Goal: Navigation & Orientation: Find specific page/section

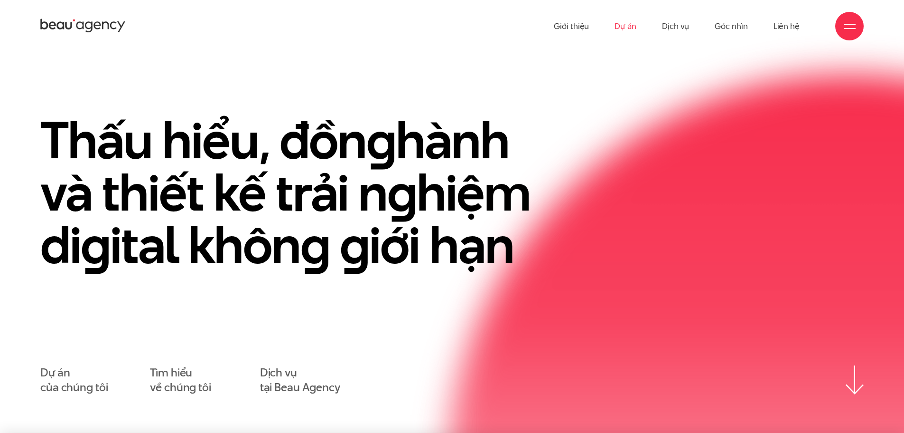
click at [621, 28] on link "Dự án" at bounding box center [626, 26] width 22 height 52
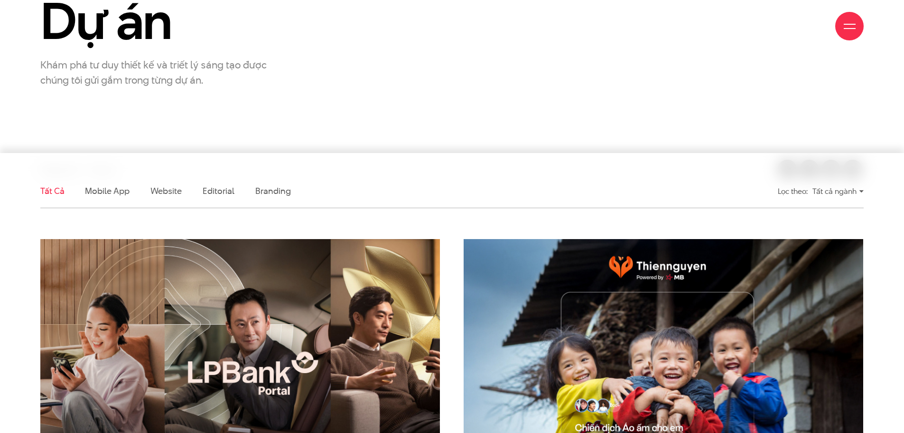
scroll to position [142, 0]
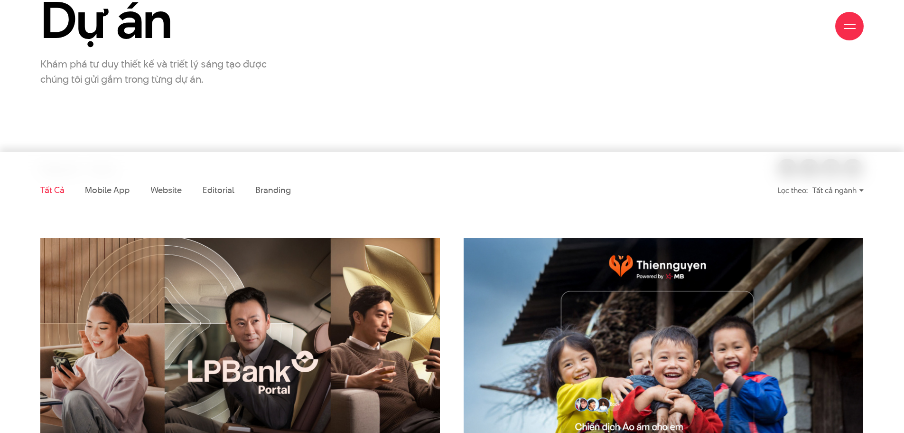
click at [848, 188] on div "Tất cả ngành" at bounding box center [838, 190] width 51 height 17
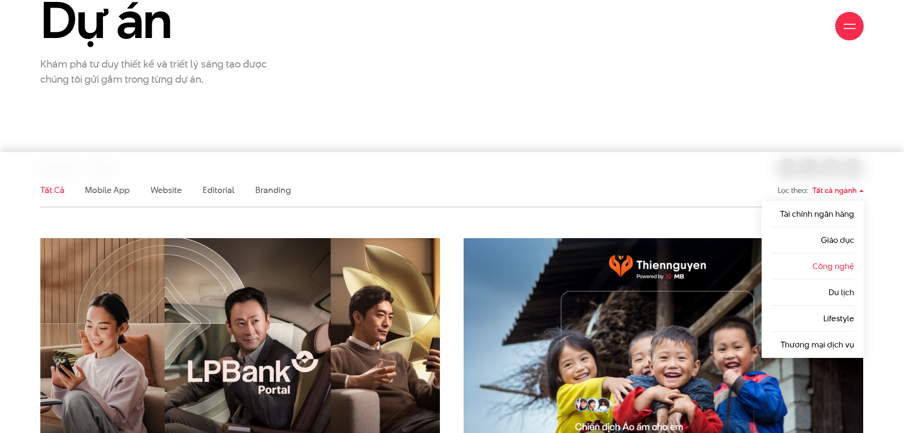
click at [832, 273] on li "Công nghệ" at bounding box center [812, 266] width 83 height 26
click at [832, 264] on link "Công nghệ" at bounding box center [834, 265] width 42 height 11
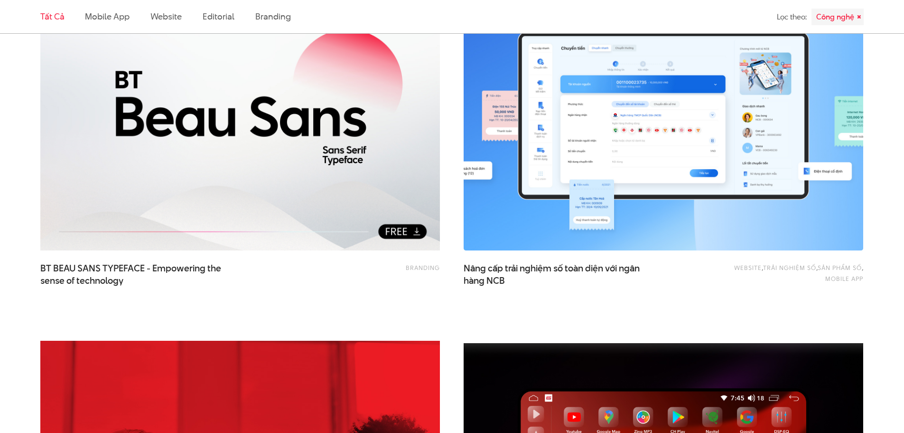
scroll to position [1377, 0]
